Goal: Information Seeking & Learning: Learn about a topic

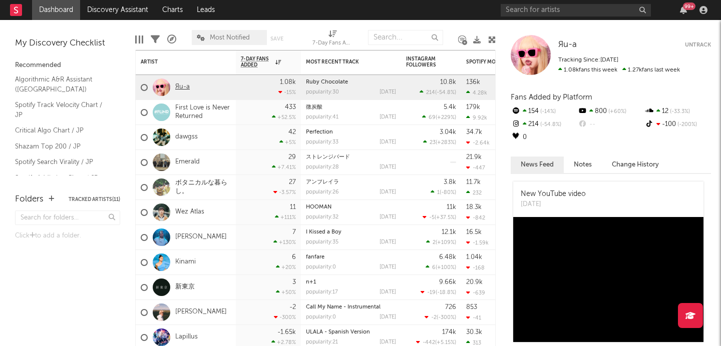
click at [183, 90] on link "Яu-a" at bounding box center [182, 87] width 15 height 9
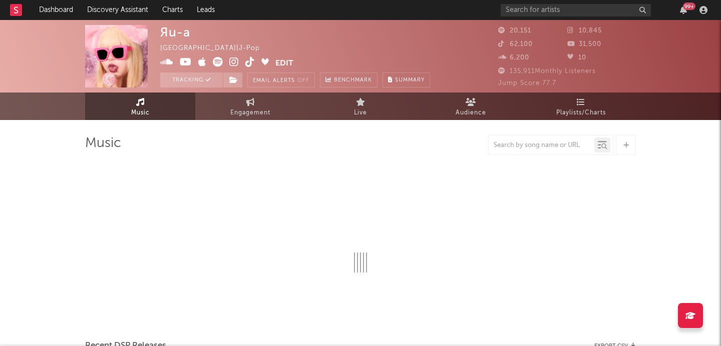
select select "6m"
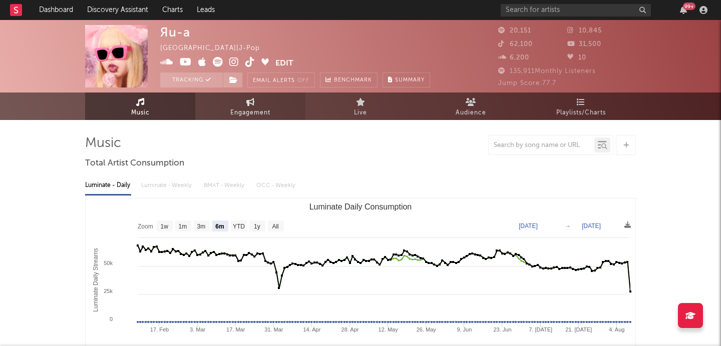
click at [244, 108] on span "Engagement" at bounding box center [250, 113] width 40 height 12
select select "1w"
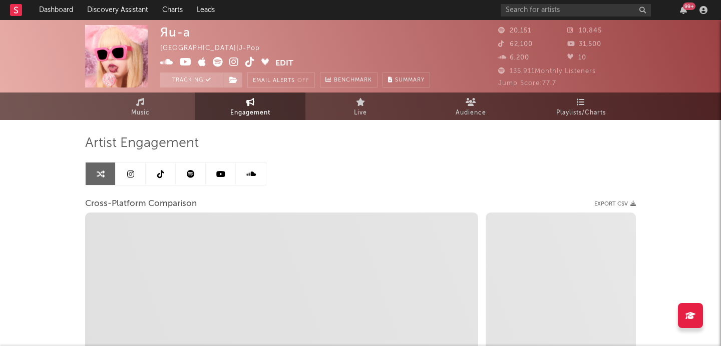
click at [136, 175] on link at bounding box center [131, 174] width 30 height 23
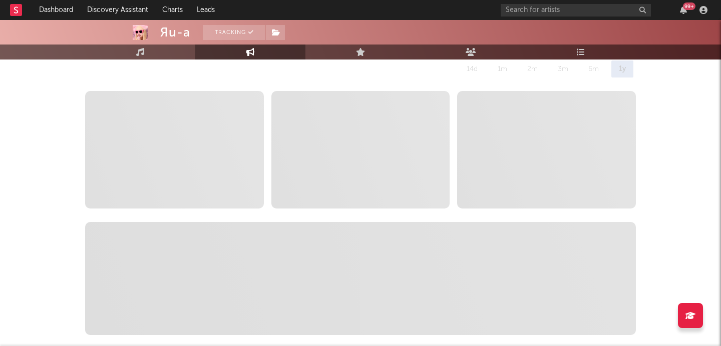
scroll to position [147, 0]
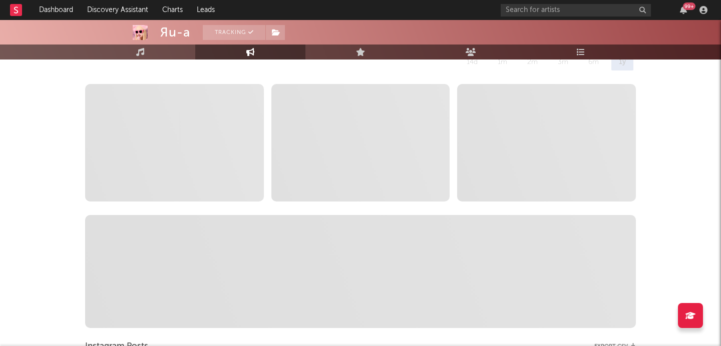
select select "6m"
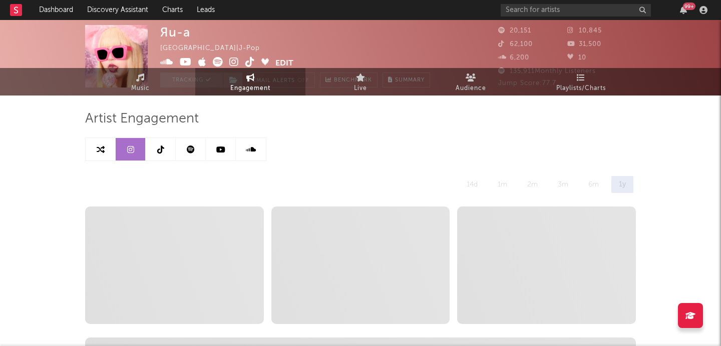
scroll to position [0, 0]
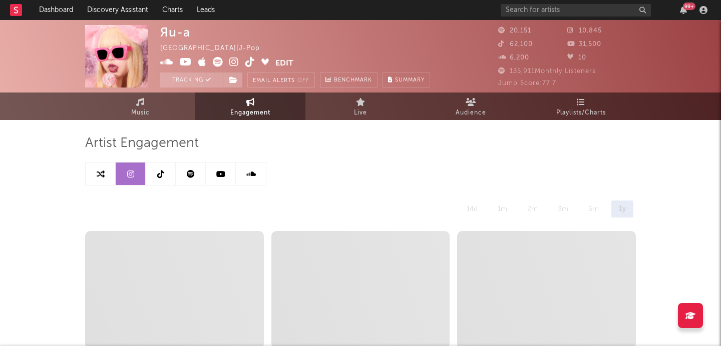
click at [166, 174] on link at bounding box center [161, 174] width 30 height 23
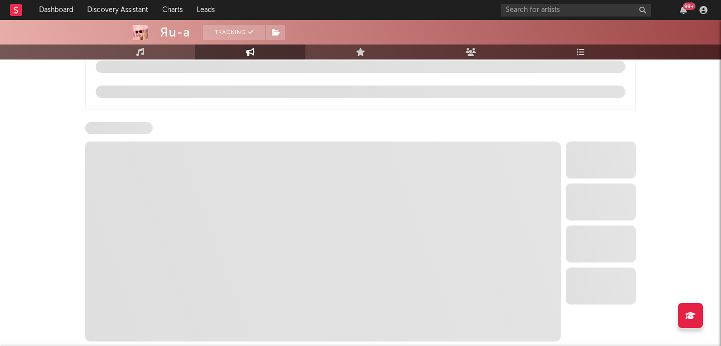
select select "6m"
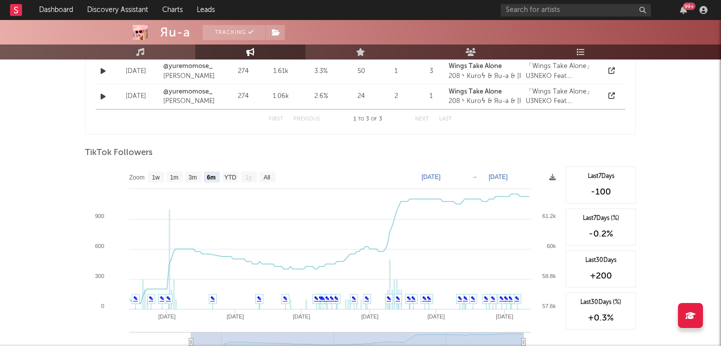
scroll to position [853, 0]
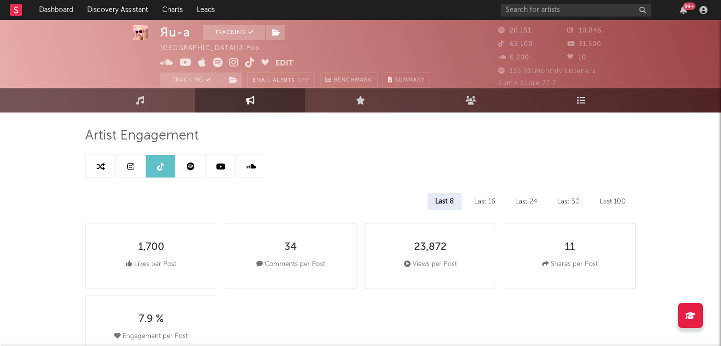
scroll to position [0, 0]
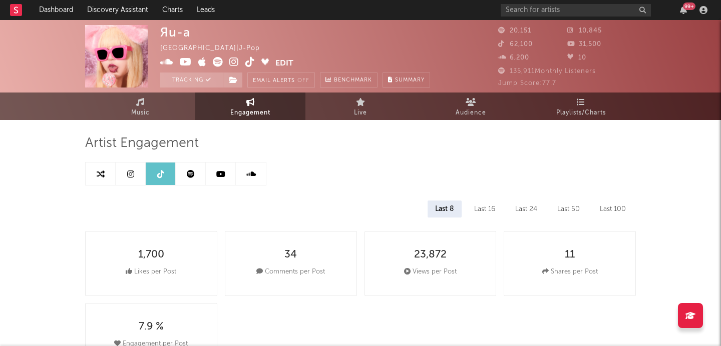
click at [127, 180] on link at bounding box center [131, 174] width 30 height 23
select select "6m"
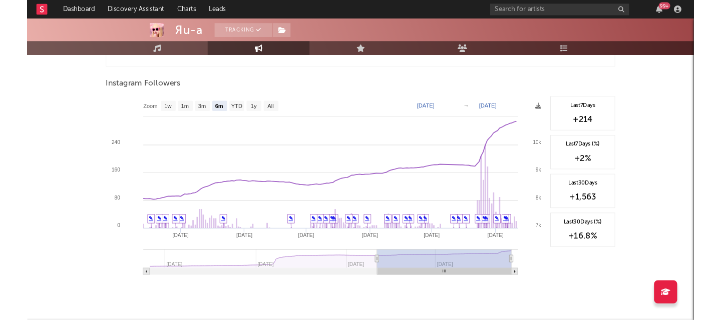
scroll to position [1423, 0]
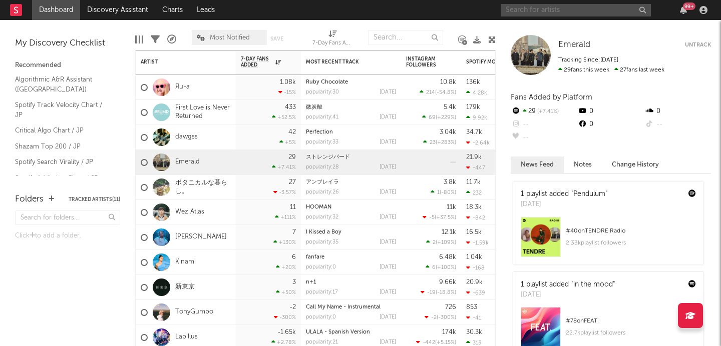
click at [565, 13] on input "text" at bounding box center [575, 10] width 150 height 13
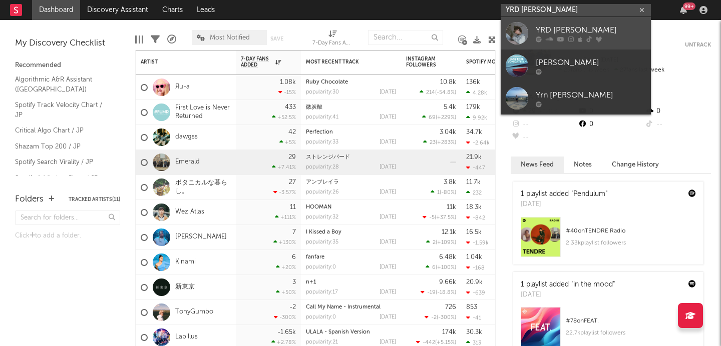
type input "YRD [PERSON_NAME]"
click at [551, 27] on div "YRD [PERSON_NAME]" at bounding box center [590, 30] width 110 height 12
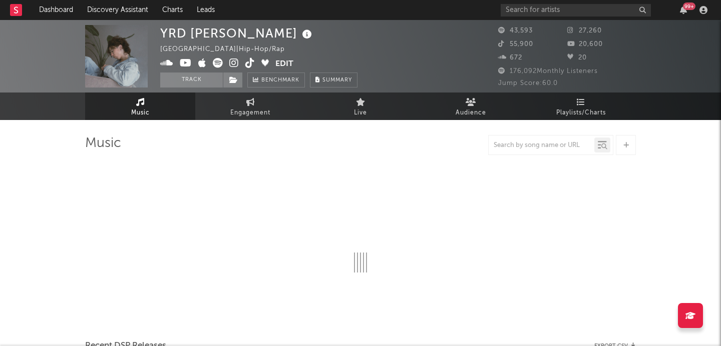
select select "6m"
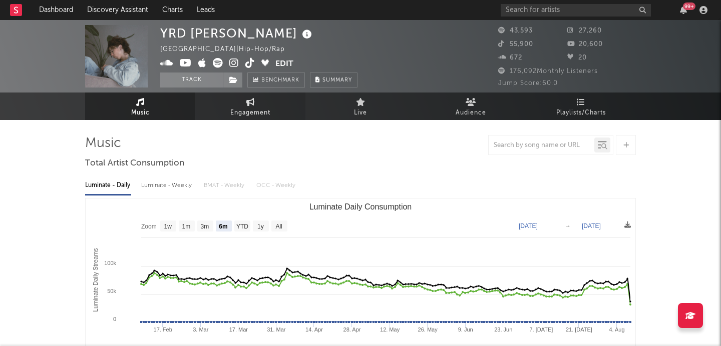
click at [248, 105] on icon at bounding box center [250, 102] width 9 height 8
select select "1w"
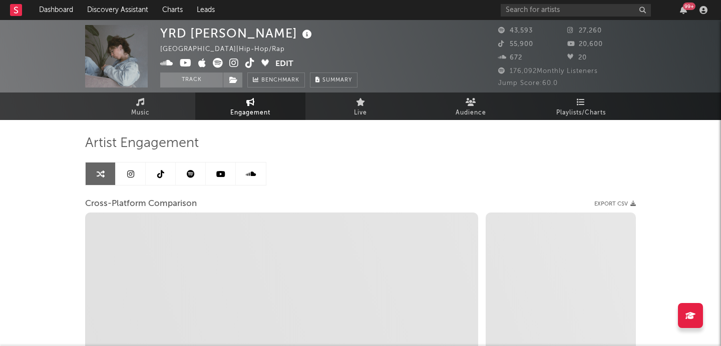
click at [123, 181] on link at bounding box center [131, 174] width 30 height 23
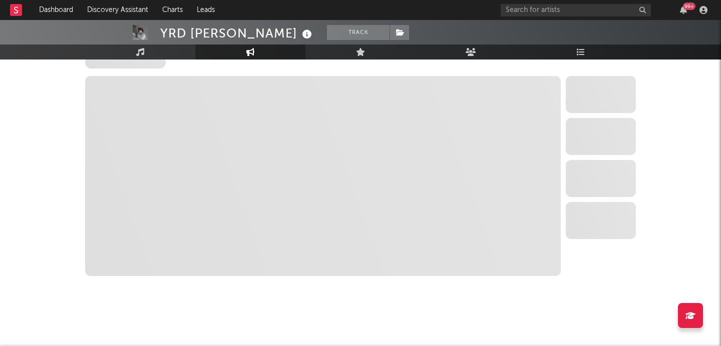
select select "6m"
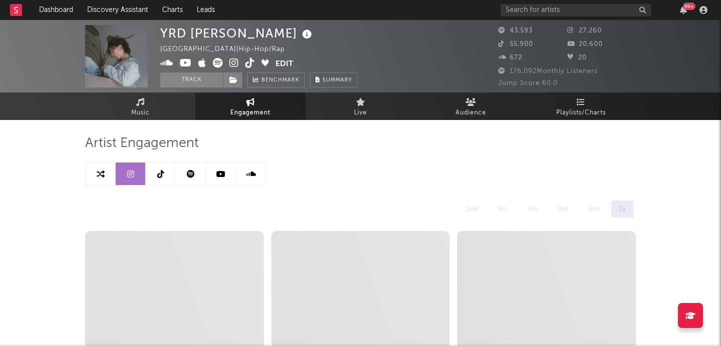
click at [159, 174] on icon at bounding box center [160, 174] width 7 height 8
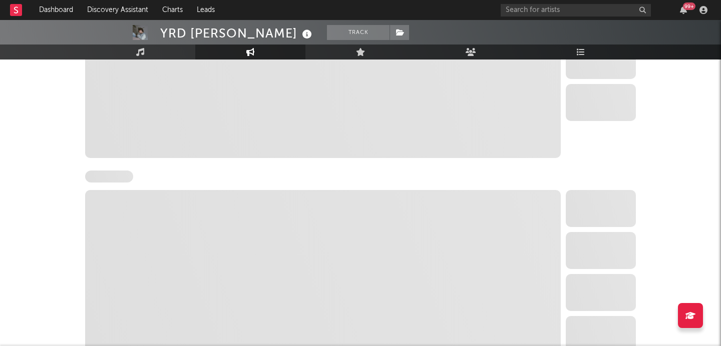
select select "6m"
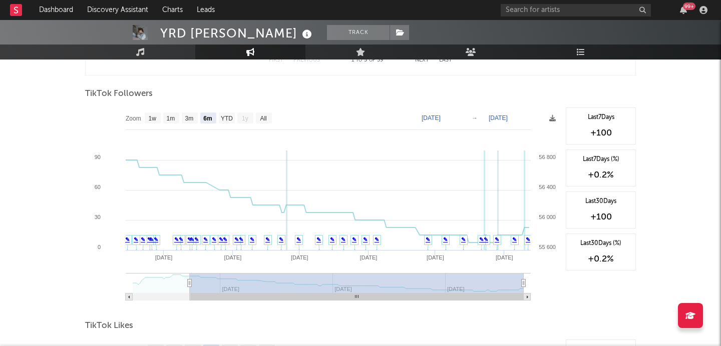
scroll to position [941, 0]
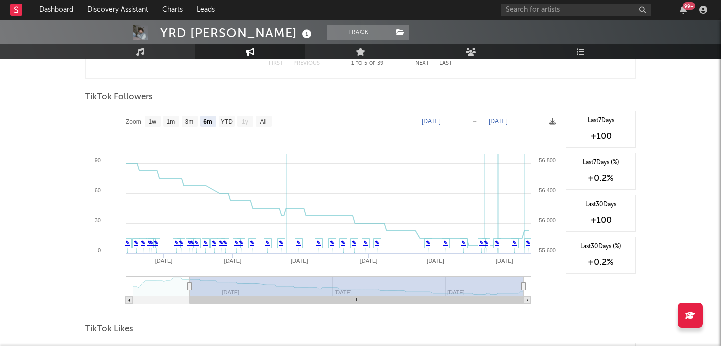
click at [269, 128] on rect at bounding box center [322, 211] width 475 height 200
click at [266, 120] on text "All" at bounding box center [263, 122] width 7 height 7
select select "All"
type input "[DATE]"
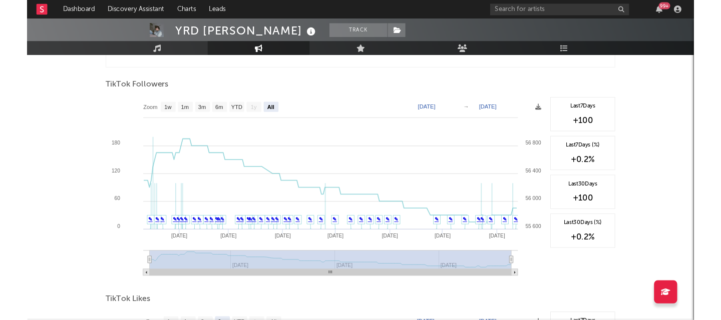
scroll to position [945, 0]
